Goal: Use online tool/utility: Utilize a website feature to perform a specific function

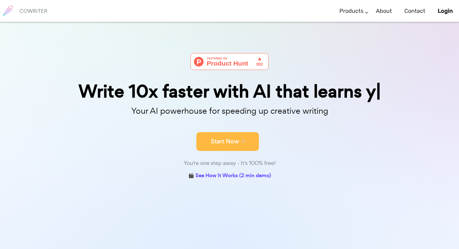
click at [221, 143] on button "Start Now" at bounding box center [227, 141] width 62 height 19
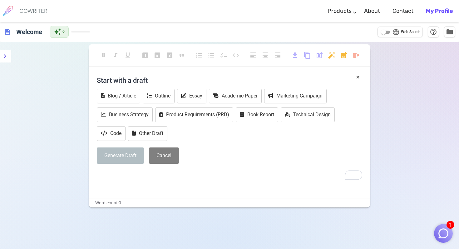
click at [128, 156] on button "Generate Draft" at bounding box center [120, 155] width 47 height 17
click at [126, 76] on h4 "Start with a draft" at bounding box center [229, 80] width 265 height 15
click at [93, 29] on div "description Welcome auto_awesome 0 language Web Search help_outline folder" at bounding box center [229, 32] width 459 height 20
click at [4, 54] on icon "menu" at bounding box center [4, 55] width 7 height 7
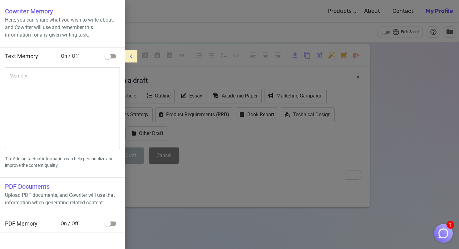
click at [72, 55] on span "On / Off" at bounding box center [81, 55] width 41 height 7
click at [104, 56] on input "checkbox" at bounding box center [108, 56] width 36 height 12
checkbox input "true"
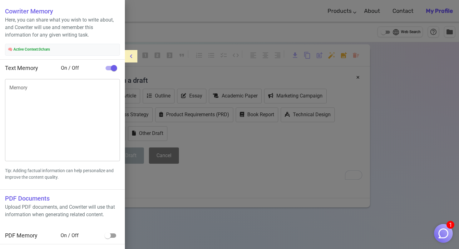
click at [132, 56] on icon "menu" at bounding box center [130, 55] width 7 height 7
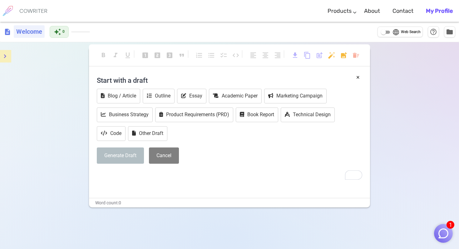
click at [31, 31] on h6 "Welcome" at bounding box center [29, 31] width 31 height 12
click at [39, 31] on input "Welcome" at bounding box center [51, 32] width 75 height 12
click at [218, 165] on div "Start with a draft Blog / Article Outline Essay Academic Paper Marketing Campai…" at bounding box center [229, 120] width 265 height 95
click at [127, 179] on p "﻿" at bounding box center [229, 174] width 265 height 9
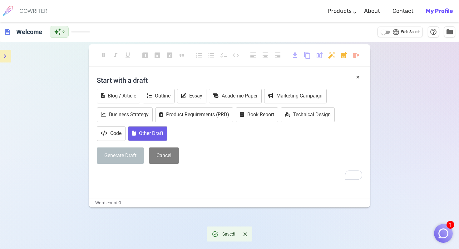
click at [148, 133] on button "Other Draft" at bounding box center [147, 133] width 39 height 15
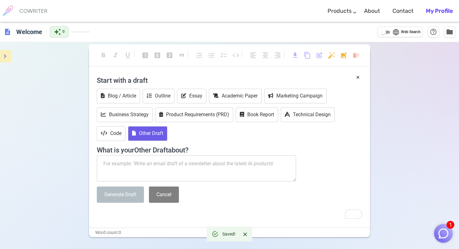
click at [143, 132] on button "Other Draft" at bounding box center [147, 133] width 39 height 15
click at [257, 212] on p "﻿" at bounding box center [229, 213] width 265 height 9
click at [115, 162] on textarea "To enrich screen reader interactions, please activate Accessibility in Grammarl…" at bounding box center [196, 168] width 199 height 26
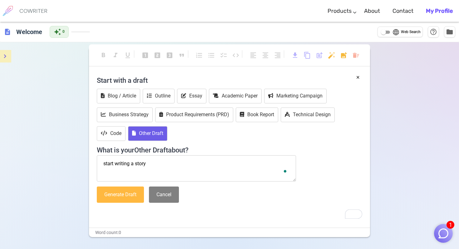
type textarea "start writing a story"
click at [124, 195] on button "Generate Draft" at bounding box center [120, 194] width 47 height 17
